Goal: Task Accomplishment & Management: Use online tool/utility

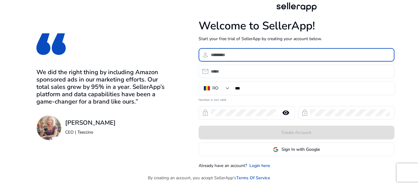
click at [225, 55] on input at bounding box center [300, 54] width 179 height 7
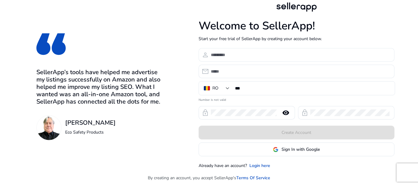
click at [212, 54] on input at bounding box center [300, 54] width 179 height 7
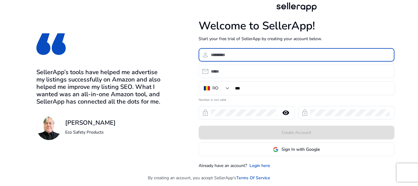
click at [214, 73] on input "email" at bounding box center [300, 71] width 179 height 7
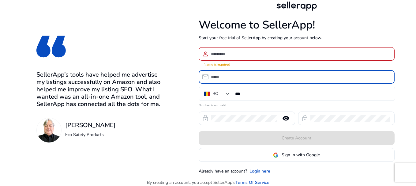
click at [213, 51] on input at bounding box center [300, 54] width 179 height 7
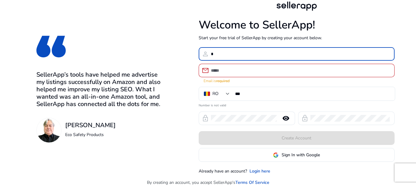
type input "**"
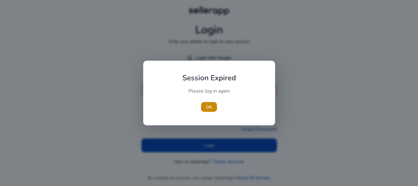
click at [202, 60] on div at bounding box center [209, 93] width 418 height 186
click at [209, 106] on span "OK" at bounding box center [208, 107] width 6 height 6
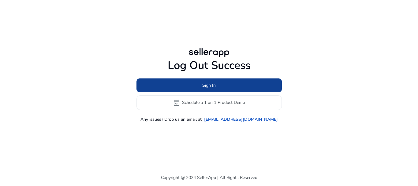
click at [203, 86] on span "Sign In" at bounding box center [208, 85] width 13 height 6
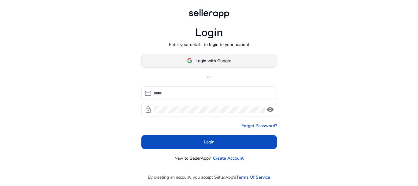
click at [209, 62] on span "Login with Google" at bounding box center [214, 61] width 36 height 6
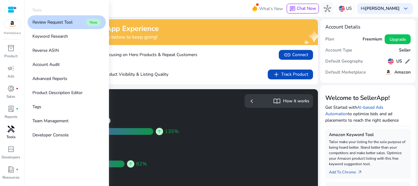
click at [11, 129] on span "handyman" at bounding box center [10, 128] width 7 height 7
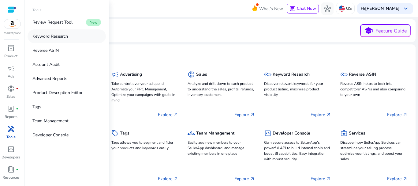
click at [56, 36] on p "Keyword Research" at bounding box center [50, 36] width 36 height 6
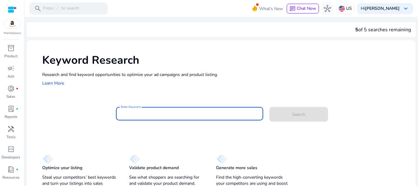
click at [125, 113] on input "Enter Keyword" at bounding box center [190, 113] width 138 height 7
paste input "**********"
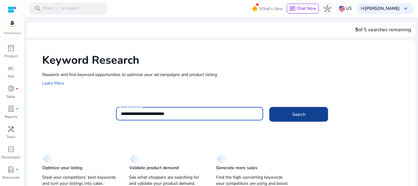
type input "**********"
click at [296, 115] on span "Search" at bounding box center [298, 114] width 13 height 6
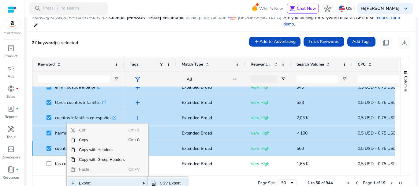
click at [171, 178] on span "CSV Export" at bounding box center [170, 183] width 28 height 10
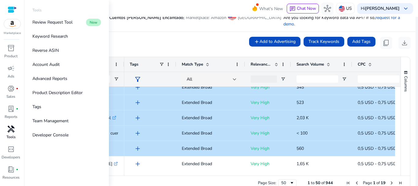
click at [11, 129] on span "handyman" at bounding box center [10, 128] width 7 height 7
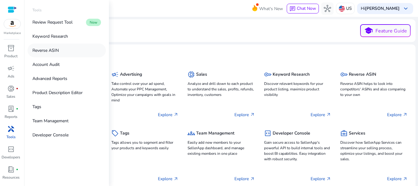
click at [46, 49] on p "Reverse ASIN" at bounding box center [45, 50] width 26 height 6
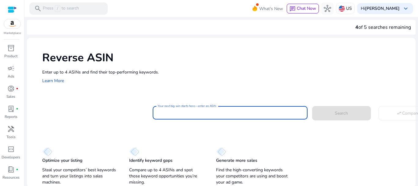
click at [168, 111] on input "Your next big win starts here—enter an ASIN" at bounding box center [230, 112] width 145 height 7
paste input "**********"
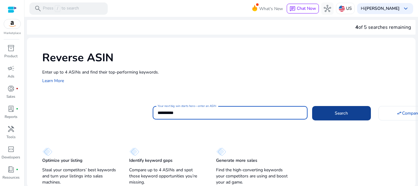
type input "**********"
click at [328, 114] on span at bounding box center [341, 113] width 59 height 15
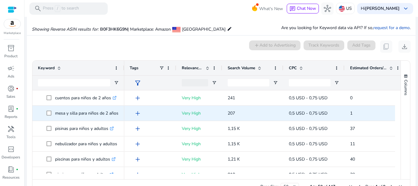
scroll to position [66, 0]
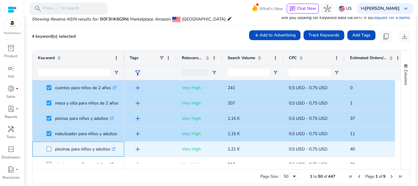
click at [46, 149] on span "piscinas para niños y adultos .st0{fill:#2c8af8}" at bounding box center [78, 149] width 81 height 13
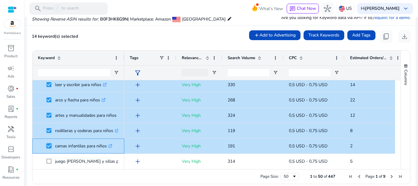
scroll to position [155, 0]
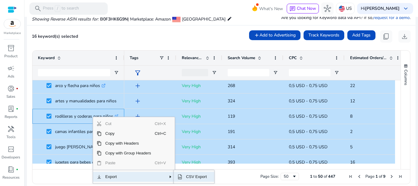
click at [198, 177] on span "CSV Export" at bounding box center [196, 177] width 28 height 10
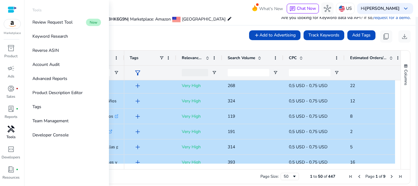
click at [10, 130] on span "handyman" at bounding box center [10, 128] width 7 height 7
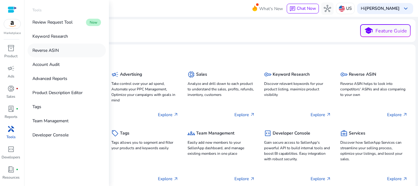
click at [43, 49] on p "Reverse ASIN" at bounding box center [45, 50] width 26 height 6
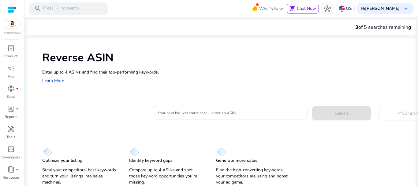
click at [166, 114] on input "Your next big win starts here—enter an ASIN" at bounding box center [230, 112] width 145 height 7
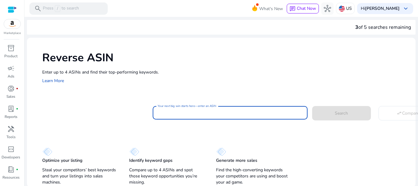
paste input "**********"
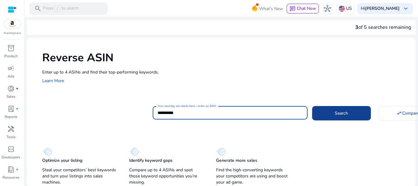
type input "**********"
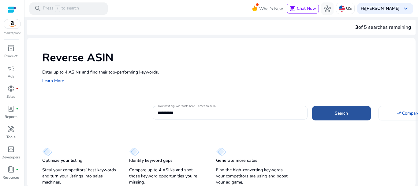
click at [327, 114] on span at bounding box center [341, 113] width 59 height 15
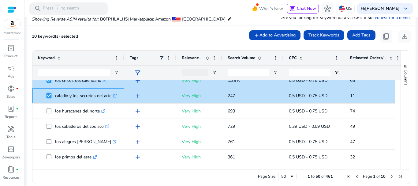
scroll to position [135, 0]
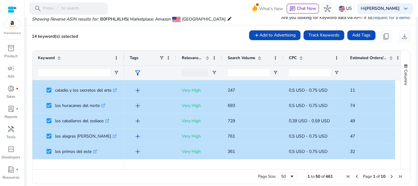
drag, startPoint x: 398, startPoint y: 99, endPoint x: 397, endPoint y: 107, distance: 8.7
click at [397, 107] on div "Keyword Tags Relevance Score CPC" at bounding box center [221, 110] width 378 height 118
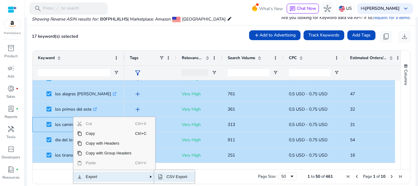
click at [175, 176] on span "CSV Export" at bounding box center [177, 177] width 28 height 10
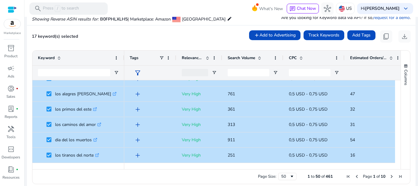
click at [125, 37] on div "17 keyword(s) selected add Add to Advertising Track Keywords Add Tags content_c…" at bounding box center [221, 36] width 379 height 12
